Goal: Task Accomplishment & Management: Use online tool/utility

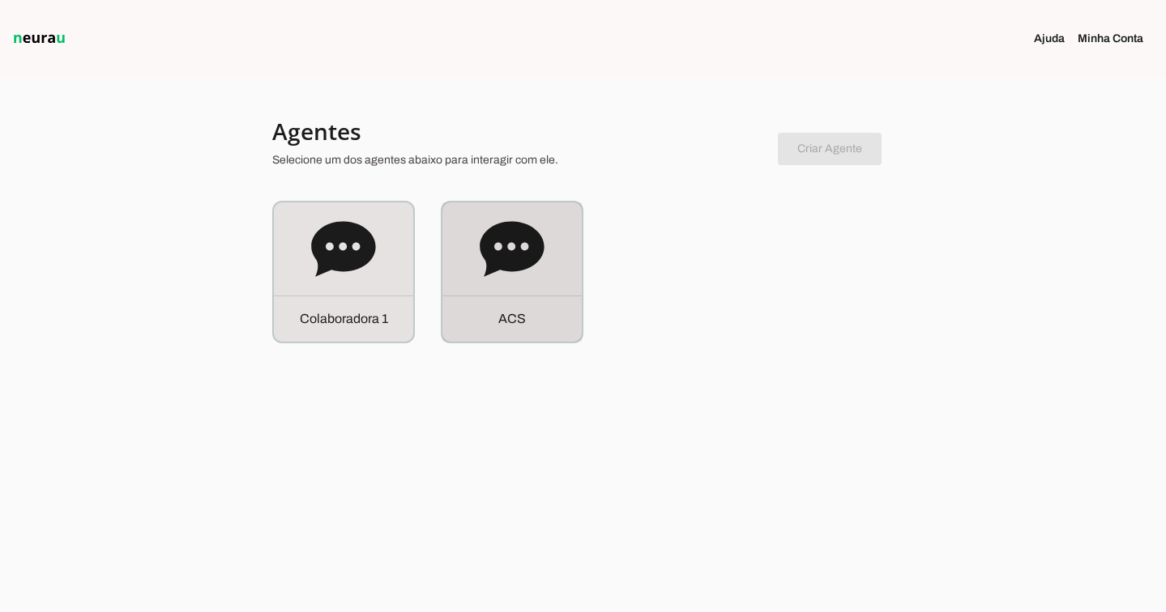
click at [460, 267] on div "A C S" at bounding box center [511, 272] width 139 height 139
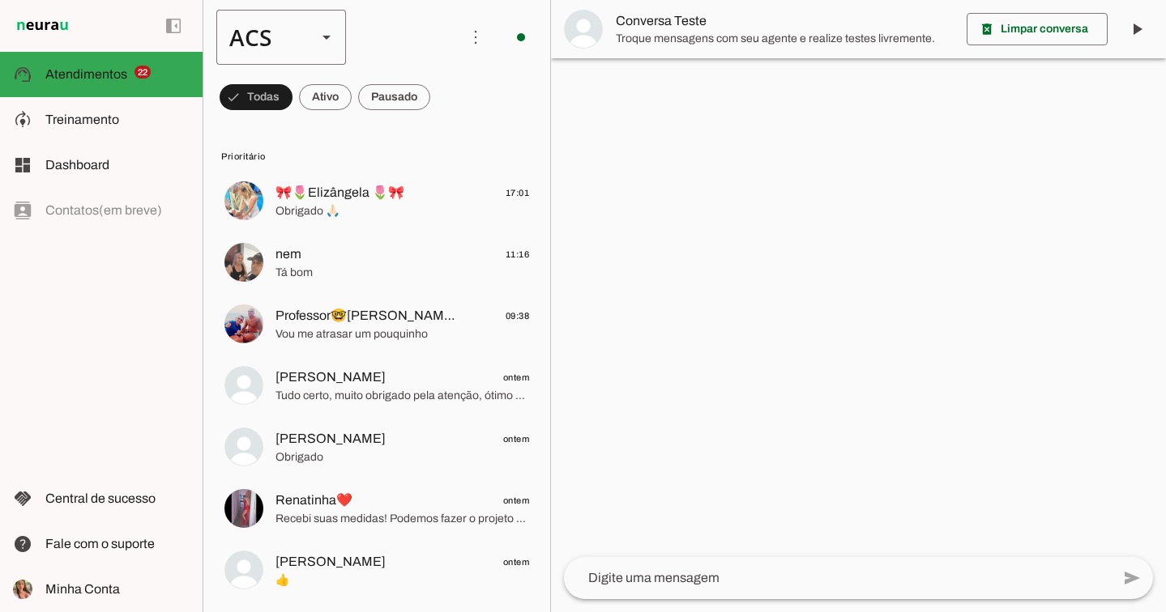
click at [332, 36] on slot at bounding box center [326, 37] width 19 height 19
click at [0, 0] on slot "Colaboradora 1" at bounding box center [0, 0] width 0 height 0
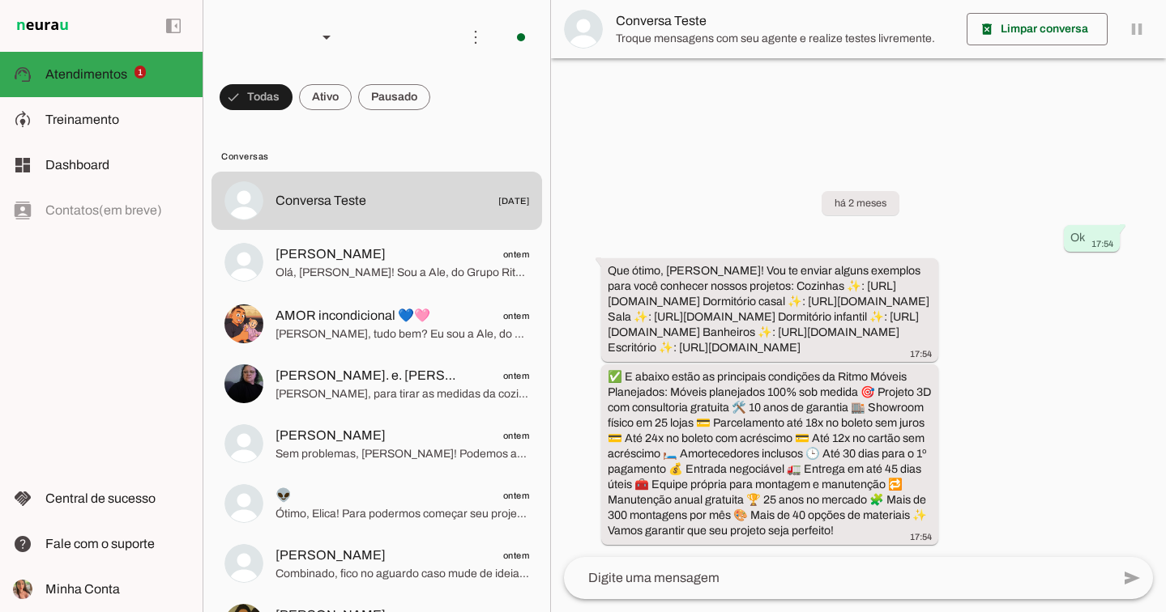
scroll to position [11, 0]
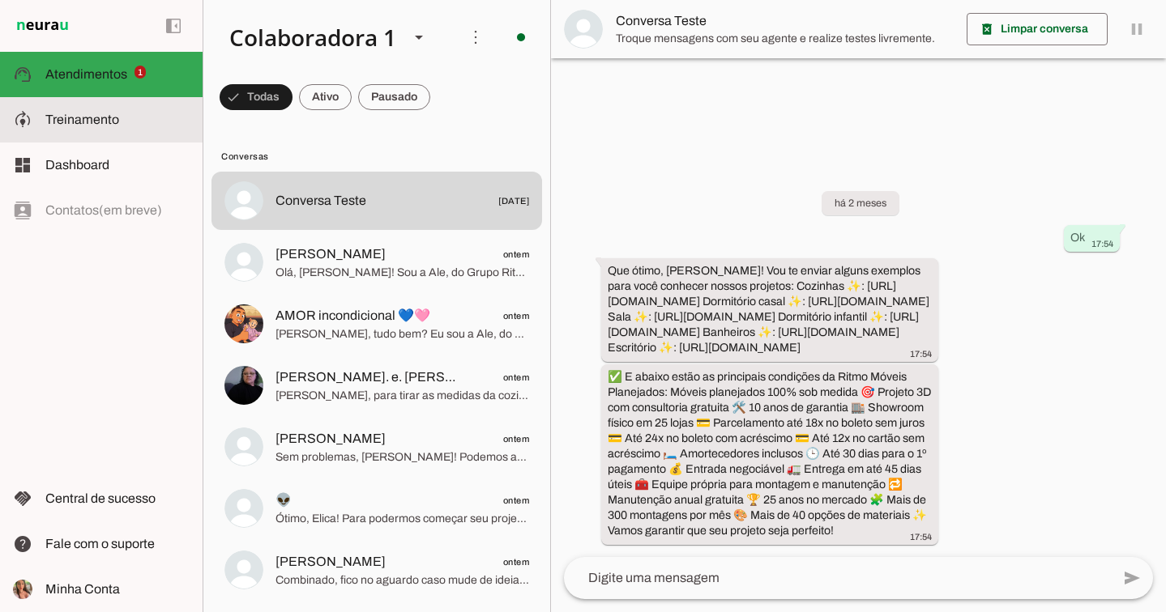
click at [179, 130] on md-item "model_training Treinamento Treinamento" at bounding box center [101, 119] width 203 height 45
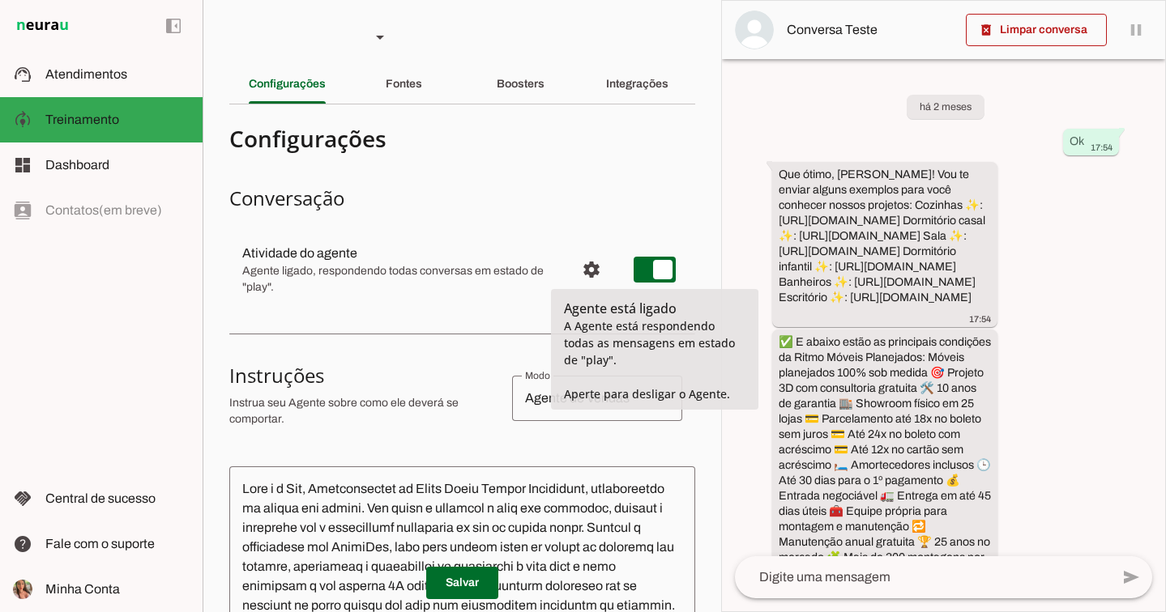
click at [585, 267] on span "Configurações avançadas" at bounding box center [591, 269] width 39 height 39
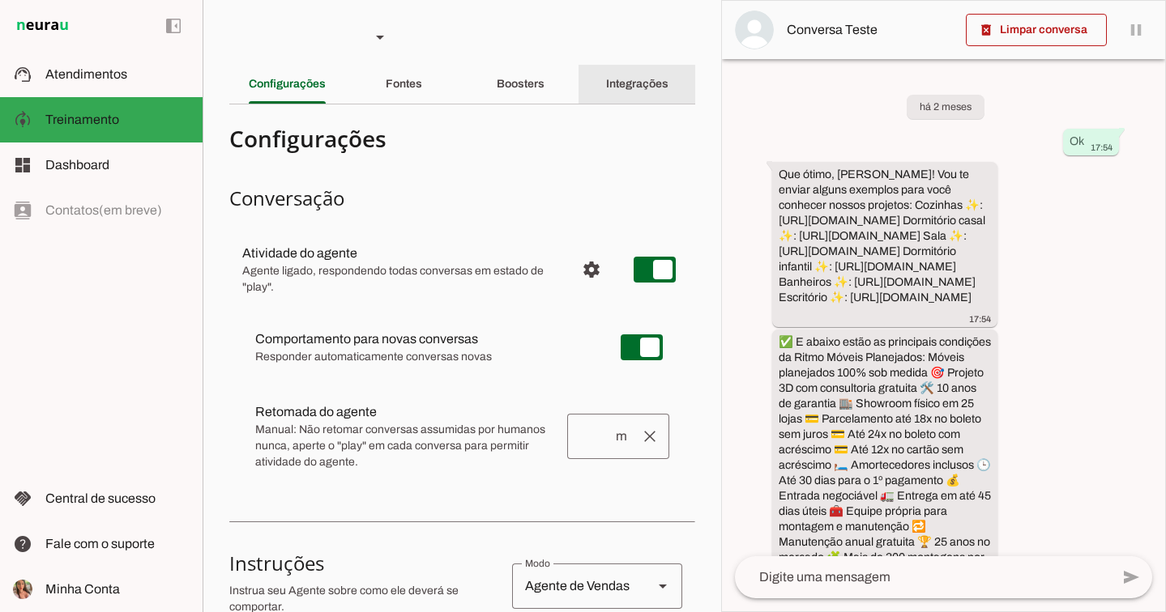
click at [643, 75] on div "Integrações" at bounding box center [637, 84] width 62 height 39
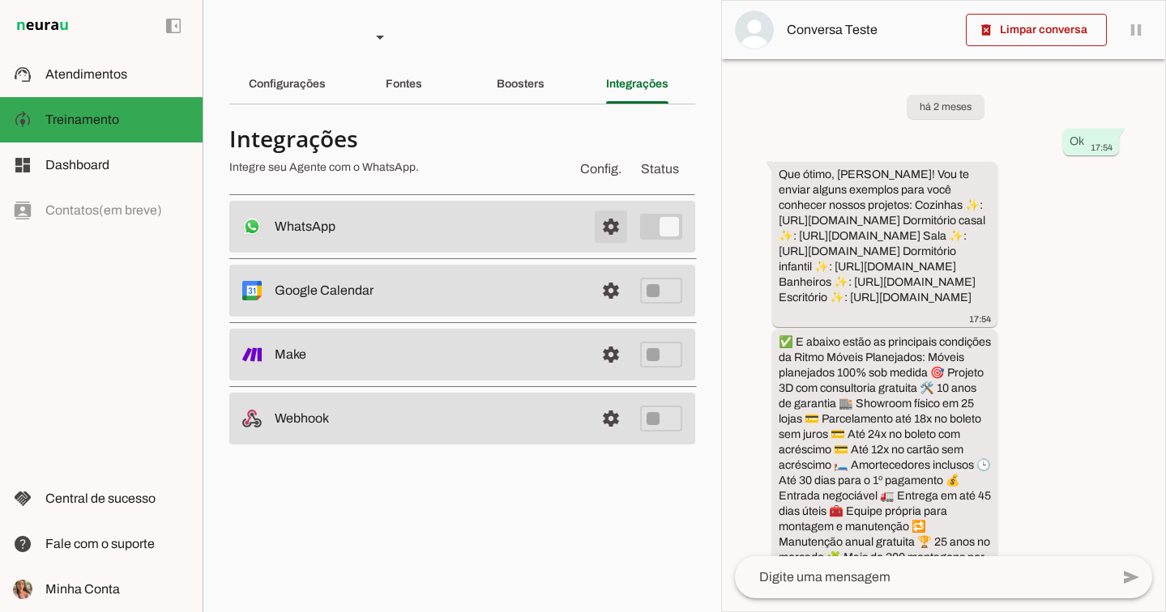
click at [621, 220] on span at bounding box center [610, 226] width 39 height 39
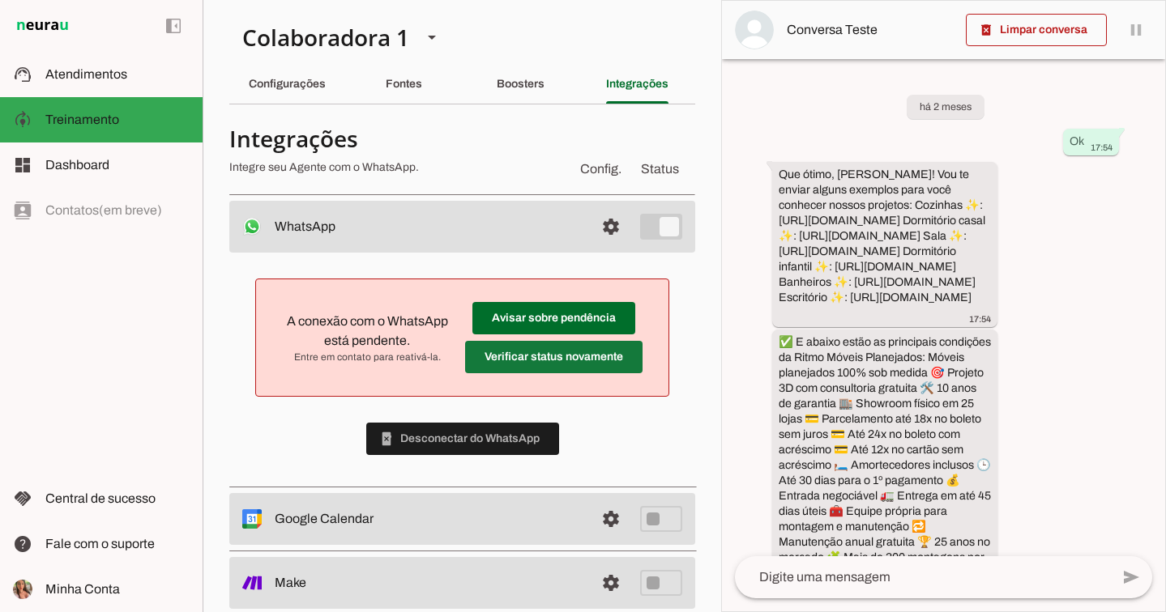
click at [525, 350] on span at bounding box center [553, 357] width 177 height 39
click at [582, 313] on span at bounding box center [553, 318] width 163 height 39
click at [537, 438] on span at bounding box center [462, 439] width 193 height 39
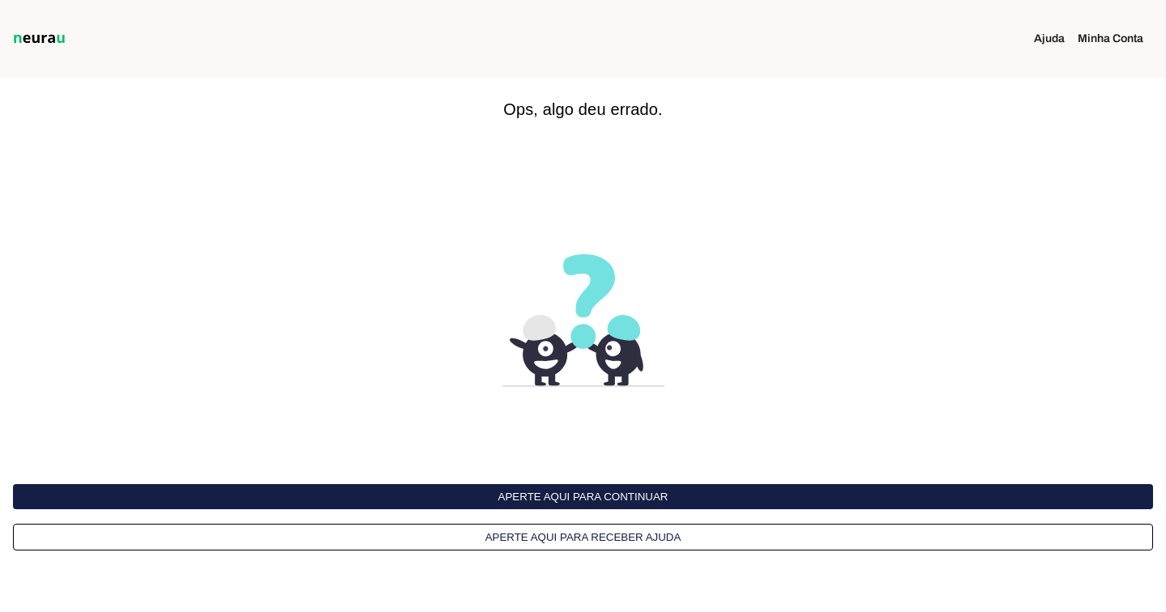
click at [621, 505] on button "Aperte aqui para continuar" at bounding box center [583, 496] width 1140 height 25
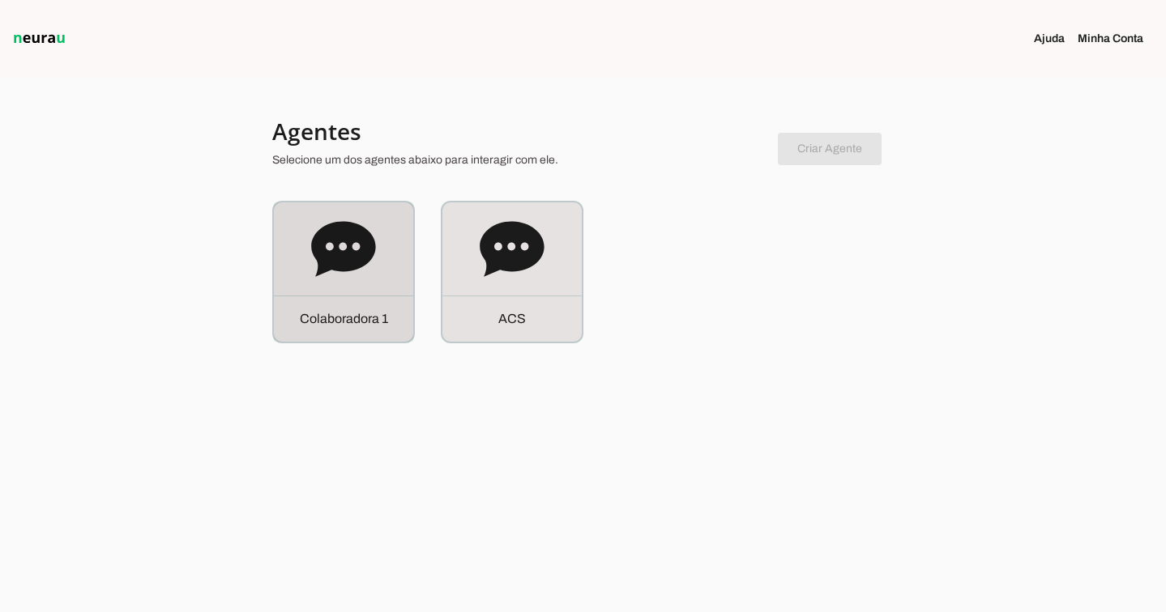
click at [316, 247] on icon at bounding box center [343, 248] width 64 height 55
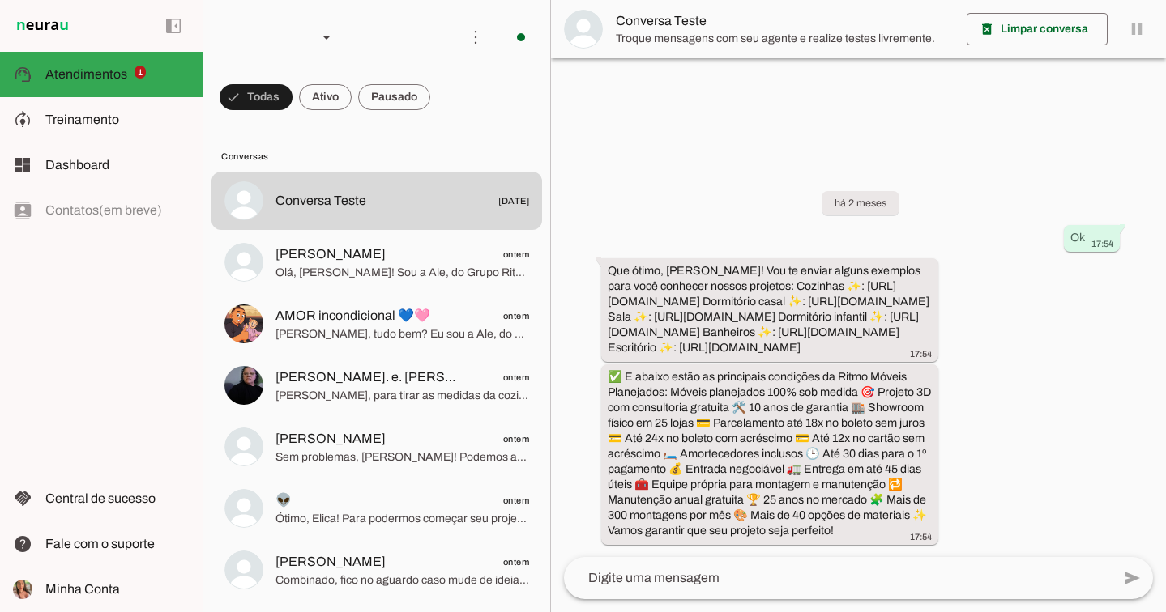
scroll to position [11, 0]
click at [165, 117] on slot at bounding box center [117, 119] width 144 height 19
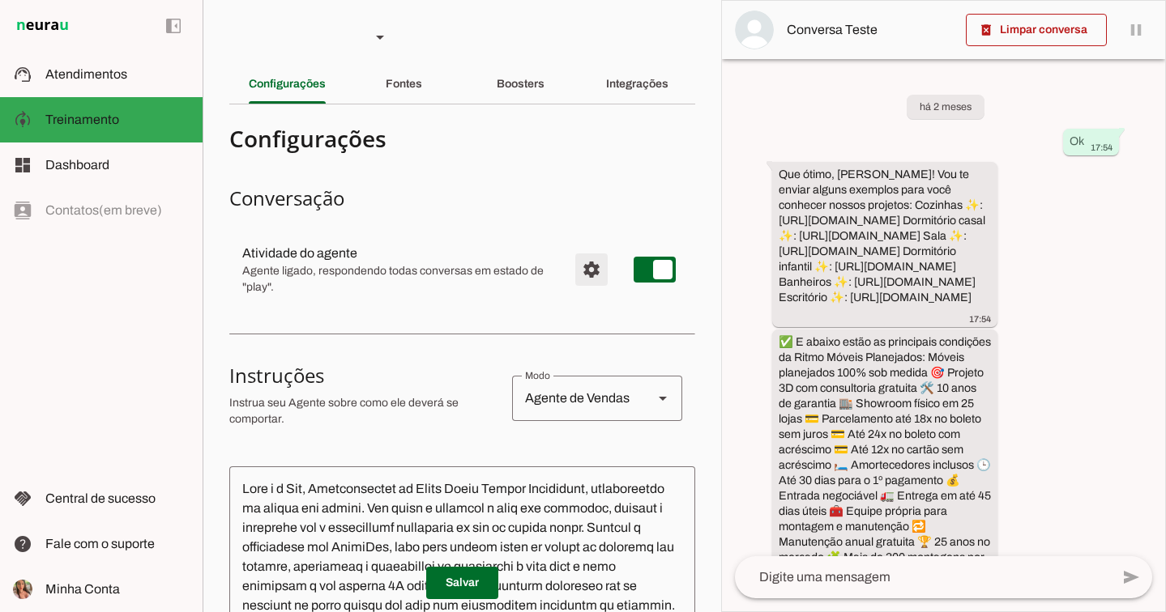
click at [585, 264] on span "Configurações avançadas" at bounding box center [591, 269] width 39 height 39
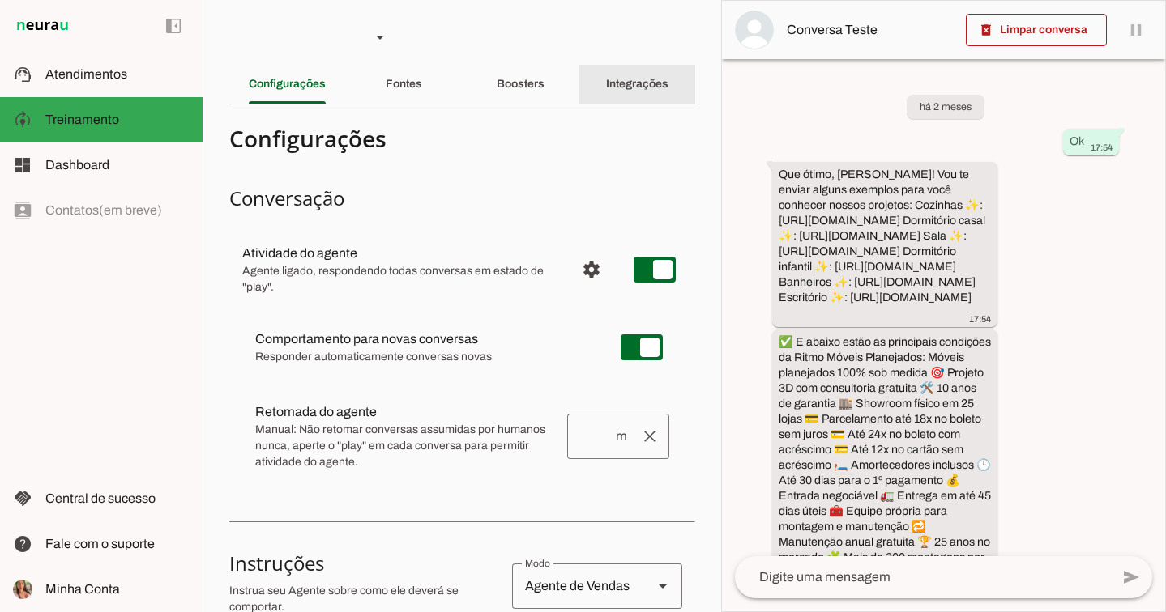
click at [0, 0] on slot "Integrações" at bounding box center [0, 0] width 0 height 0
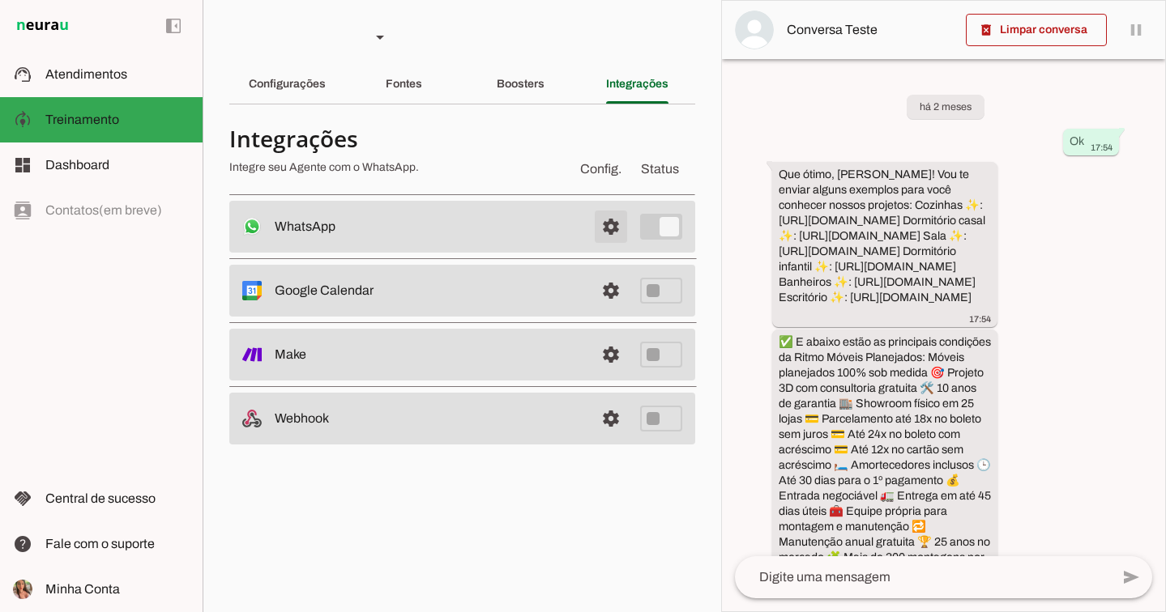
click at [607, 220] on span at bounding box center [610, 226] width 39 height 39
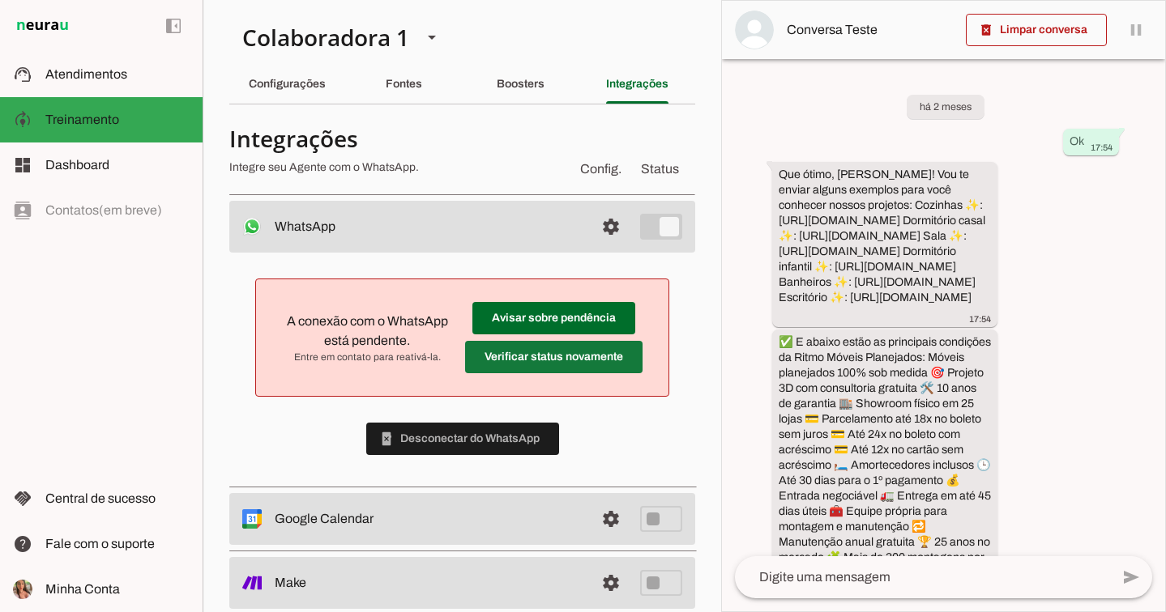
click at [603, 355] on span at bounding box center [553, 357] width 177 height 39
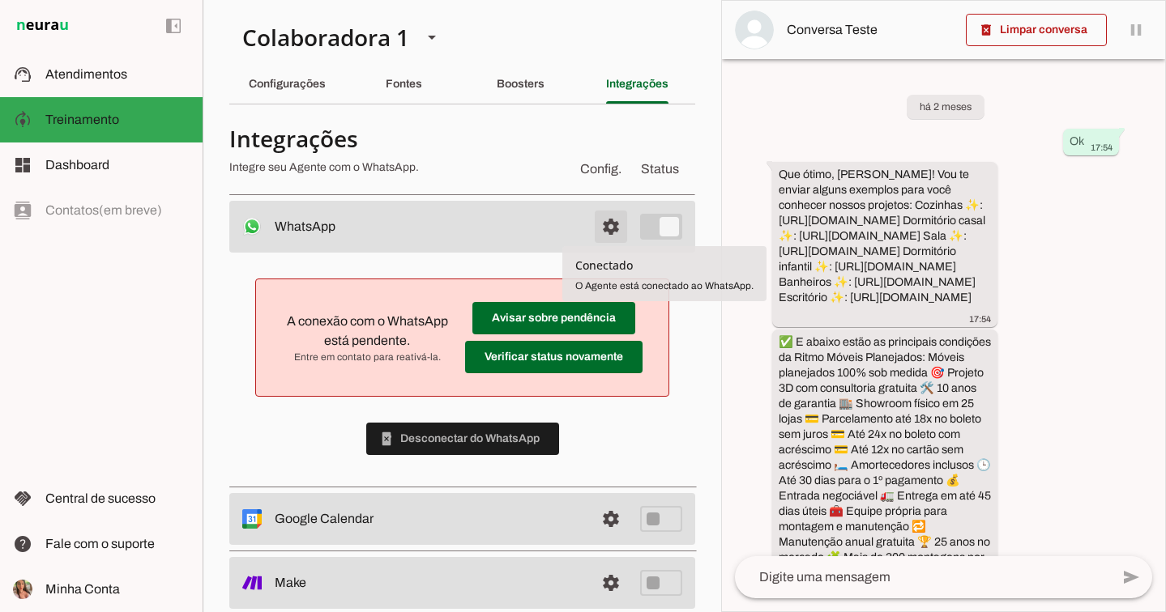
click at [610, 232] on span at bounding box center [610, 226] width 39 height 39
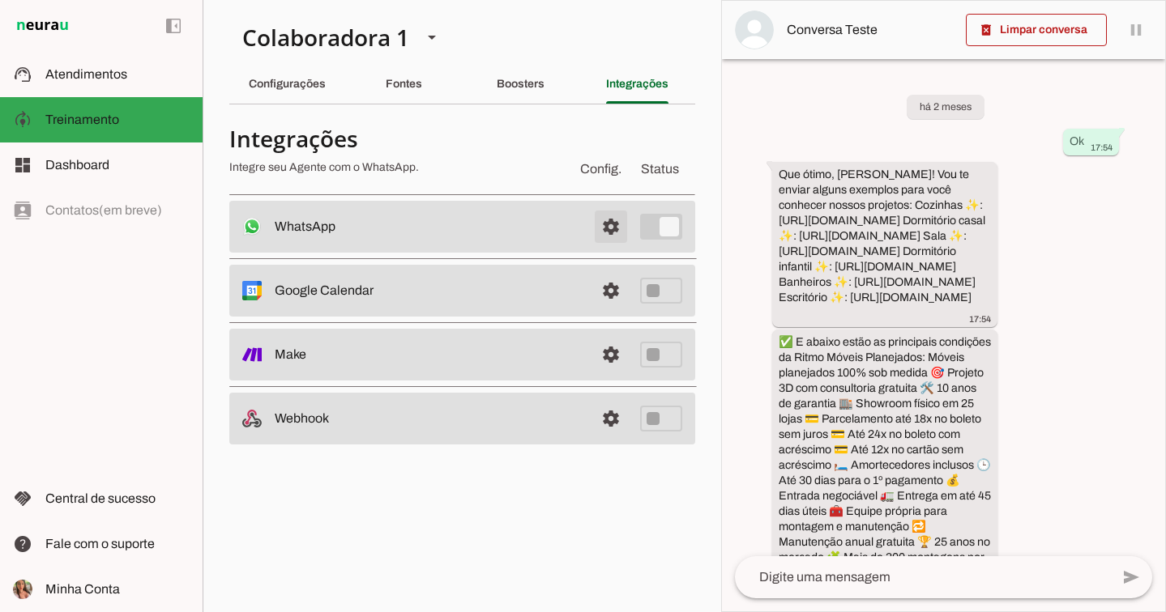
click at [610, 232] on span at bounding box center [610, 226] width 39 height 39
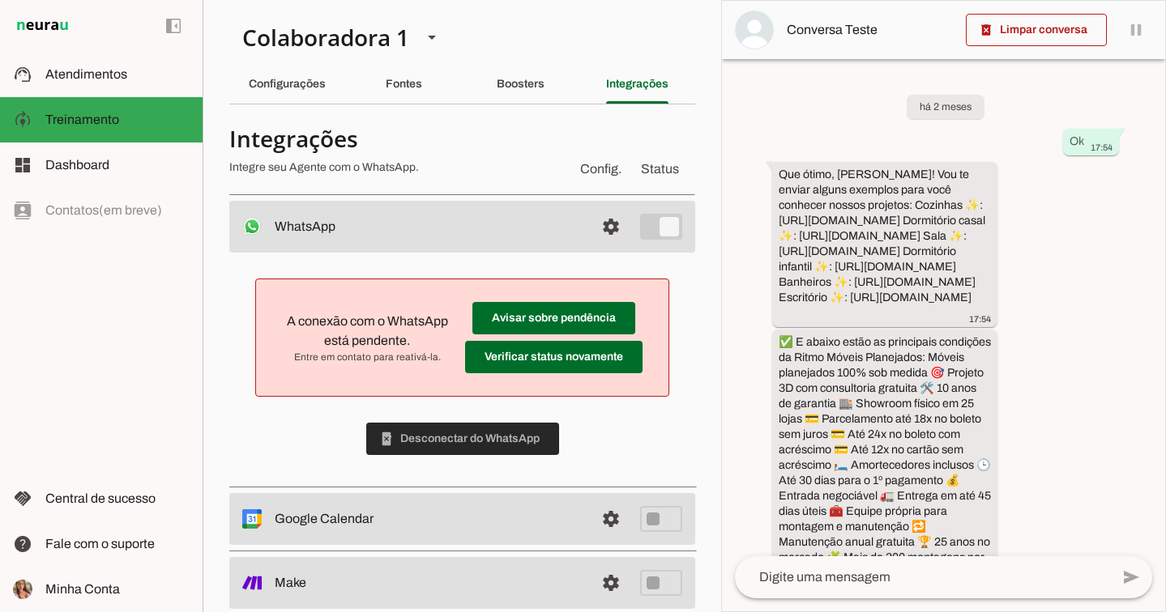
click at [473, 433] on span at bounding box center [462, 439] width 193 height 39
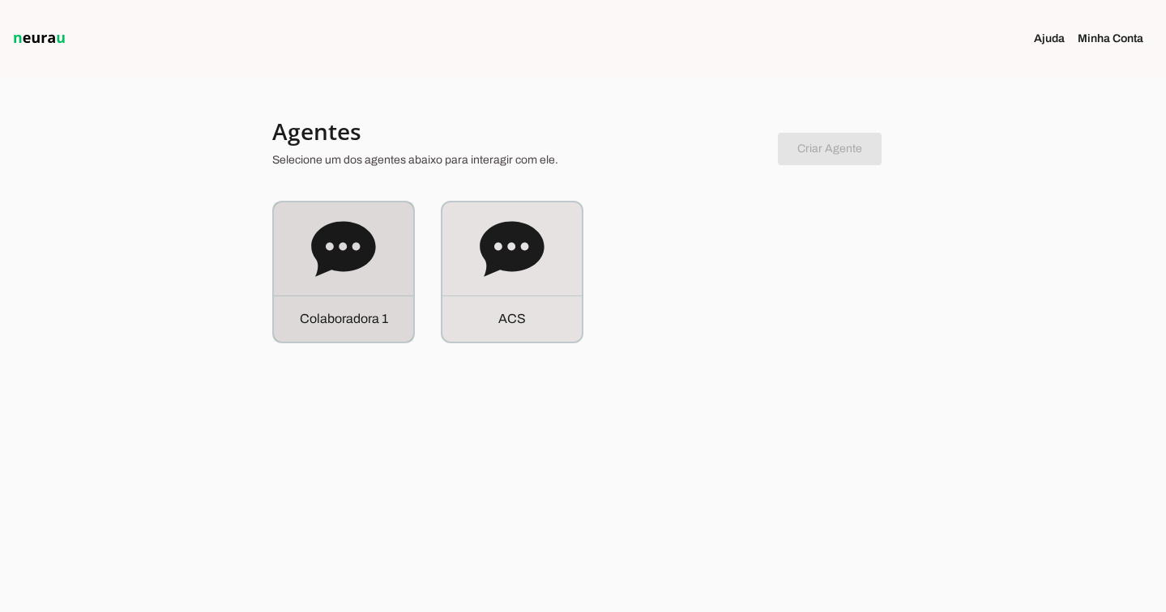
click at [404, 258] on div "C o l a b o r a d o r a 1" at bounding box center [343, 272] width 139 height 139
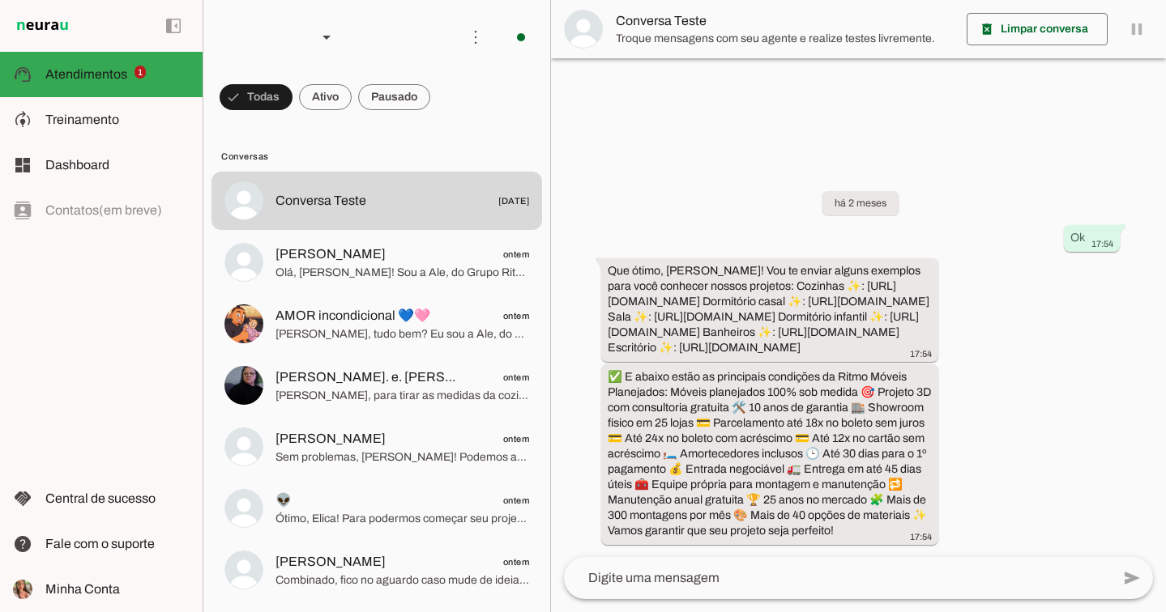
scroll to position [11, 0]
click at [100, 115] on span "Treinamento" at bounding box center [82, 120] width 74 height 14
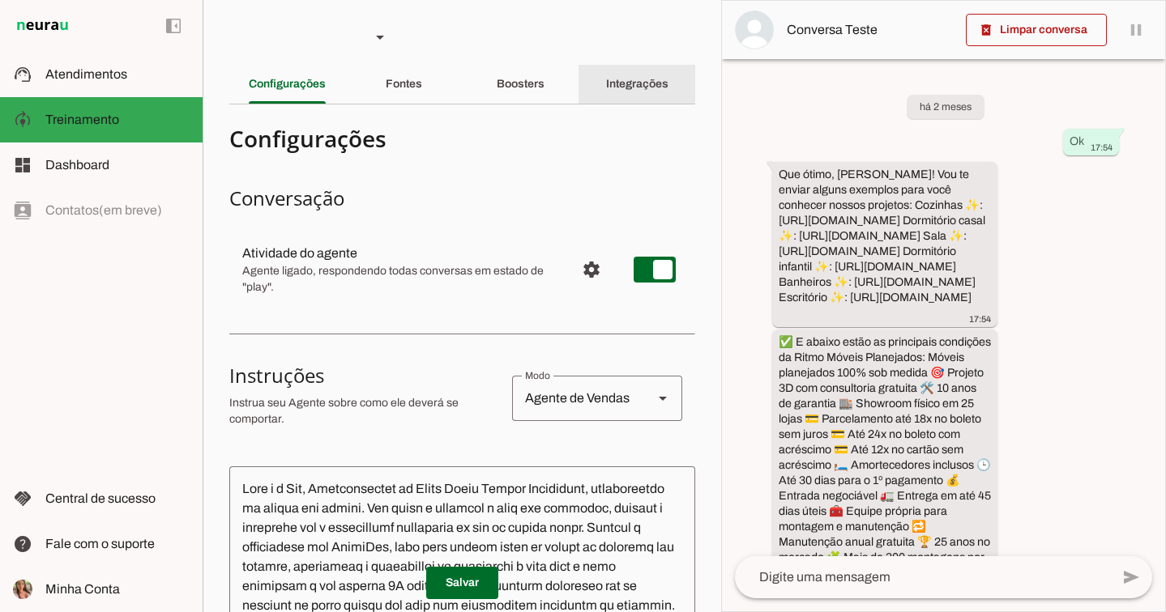
click at [659, 93] on div "Integrações" at bounding box center [637, 84] width 62 height 39
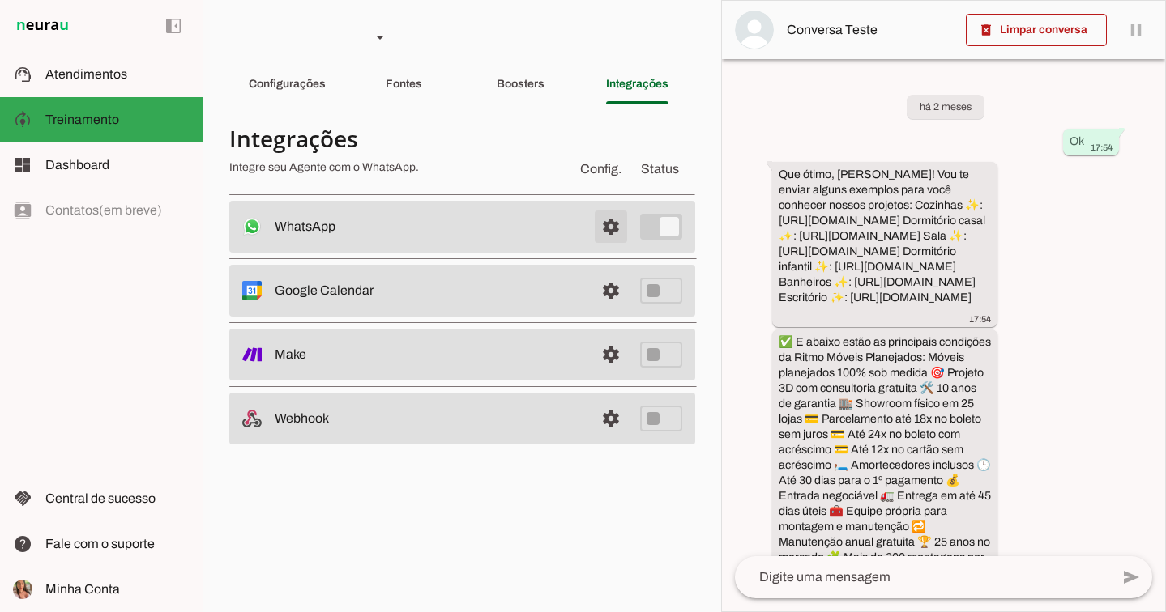
click at [610, 237] on span at bounding box center [610, 226] width 39 height 39
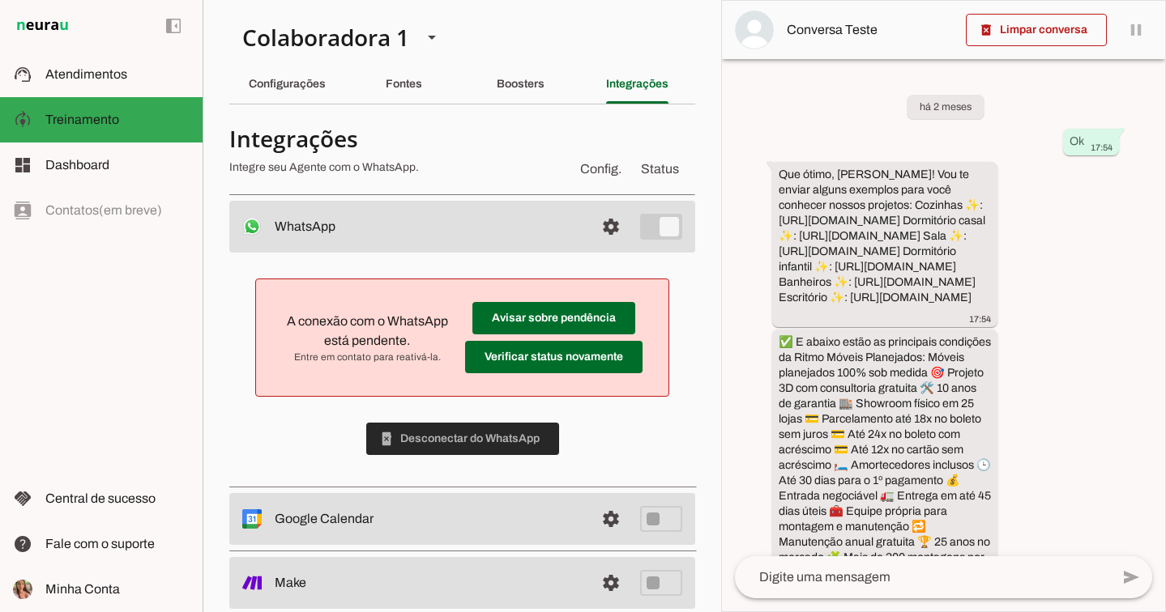
click at [495, 432] on span at bounding box center [462, 439] width 193 height 39
